Goal: Navigation & Orientation: Find specific page/section

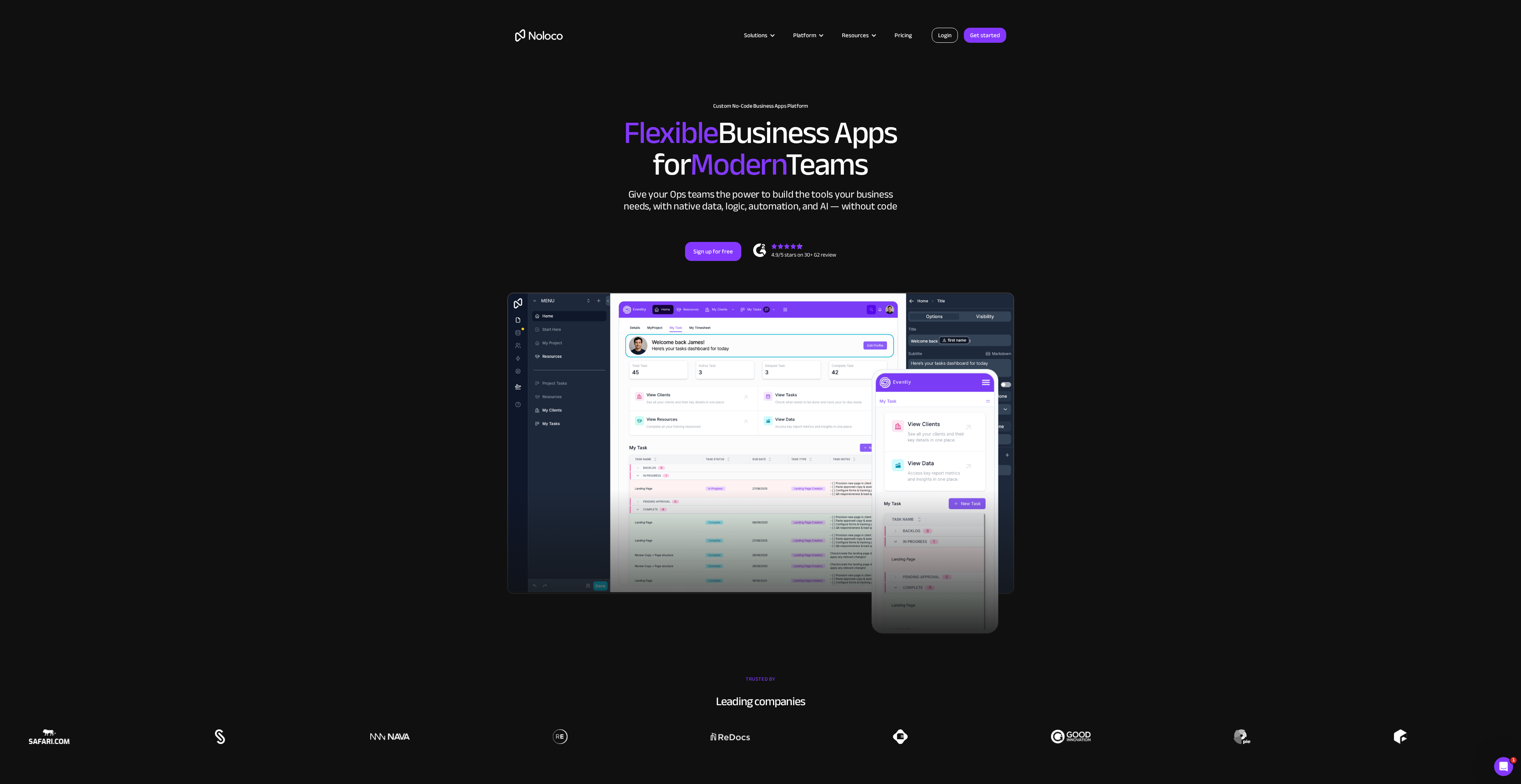
click at [941, 39] on link "Login" at bounding box center [945, 35] width 26 height 15
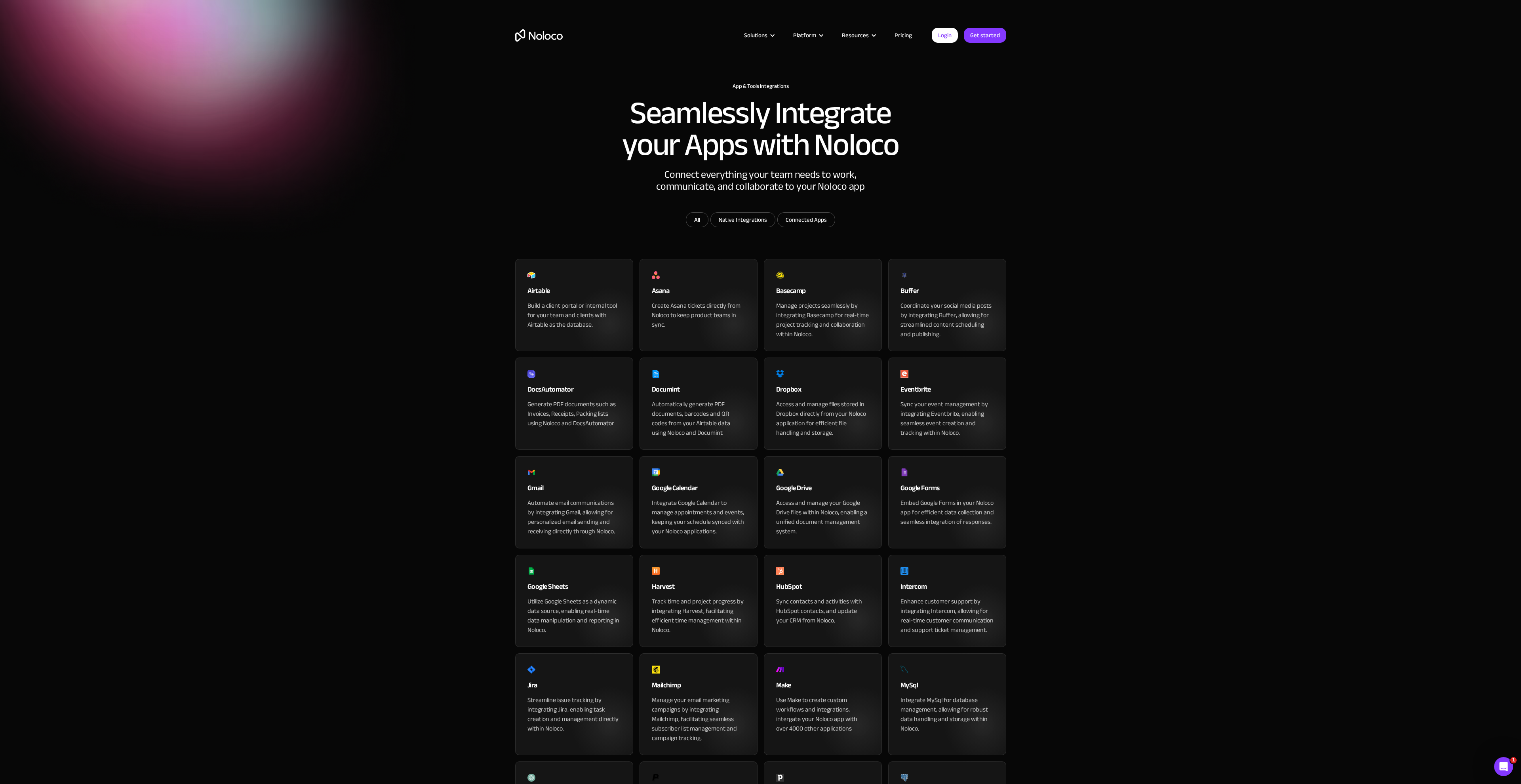
click at [687, 535] on div "Integrate Google Calendar to manage appointments and events, keeping your sched…" at bounding box center [699, 517] width 93 height 38
